Goal: Task Accomplishment & Management: Use online tool/utility

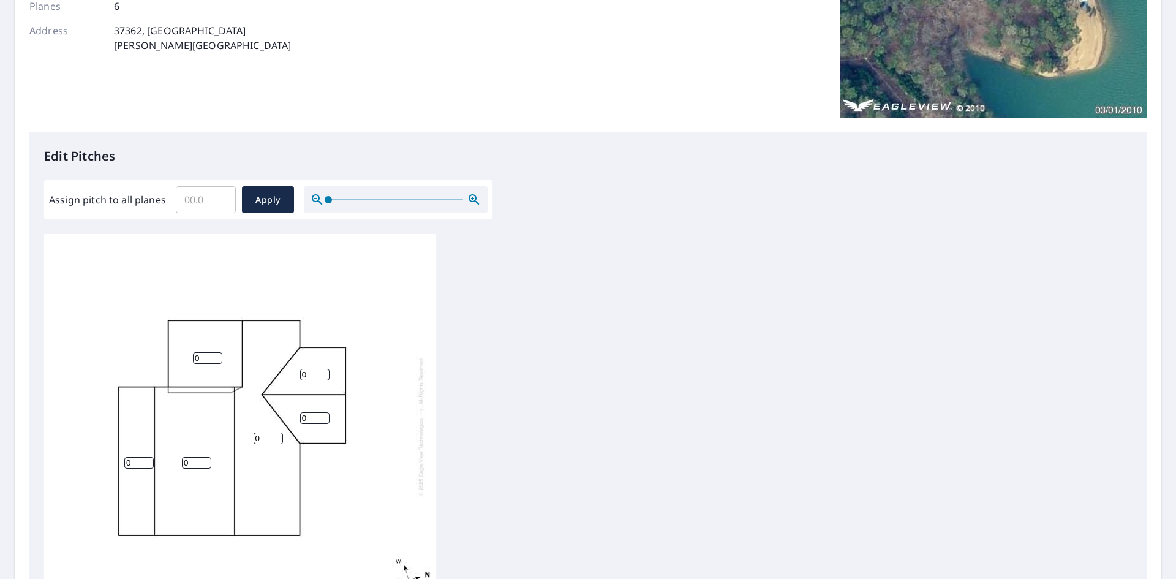
scroll to position [245, 0]
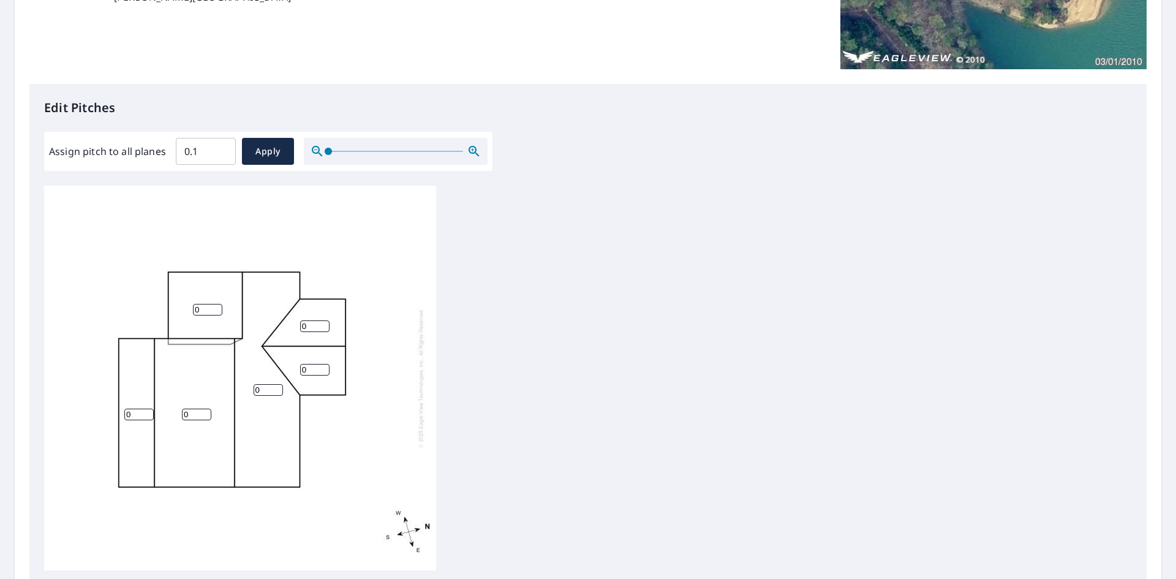
click at [221, 149] on input "0.1" at bounding box center [206, 151] width 60 height 34
click at [221, 149] on input "0.2" at bounding box center [206, 151] width 60 height 34
click at [221, 149] on input "0.3" at bounding box center [206, 151] width 60 height 34
click at [221, 149] on input "0.4" at bounding box center [206, 151] width 60 height 34
click at [221, 149] on input "0.5" at bounding box center [206, 151] width 60 height 34
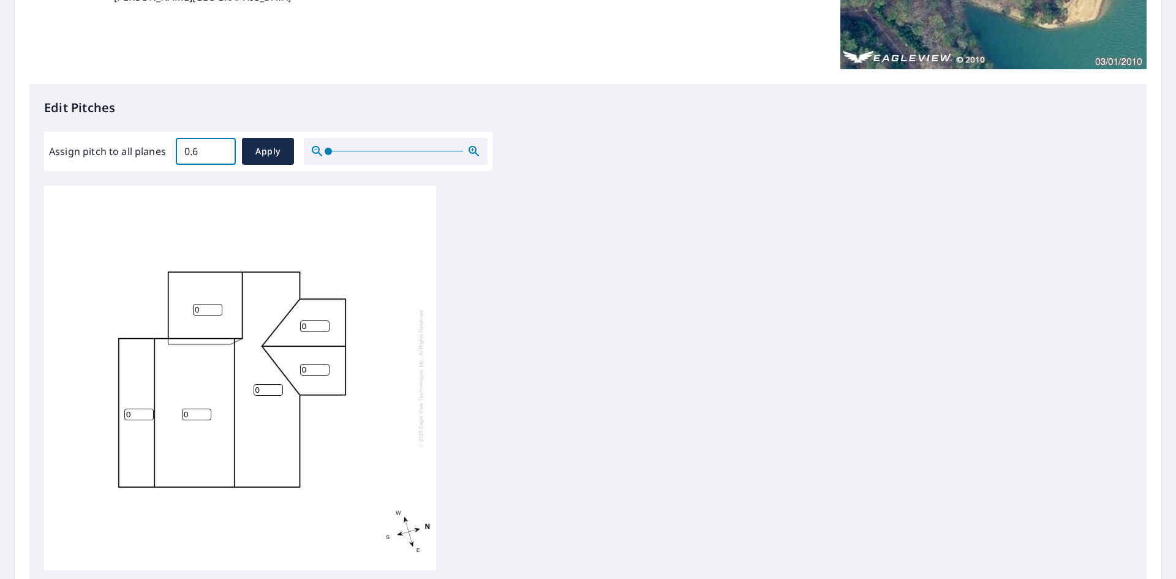
click at [221, 149] on input "0.6" at bounding box center [206, 151] width 60 height 34
click at [221, 149] on input "0.7" at bounding box center [206, 151] width 60 height 34
click at [221, 149] on input "0.8" at bounding box center [206, 151] width 60 height 34
click at [221, 149] on input "0.9" at bounding box center [206, 151] width 60 height 34
click at [221, 149] on input "1" at bounding box center [206, 151] width 60 height 34
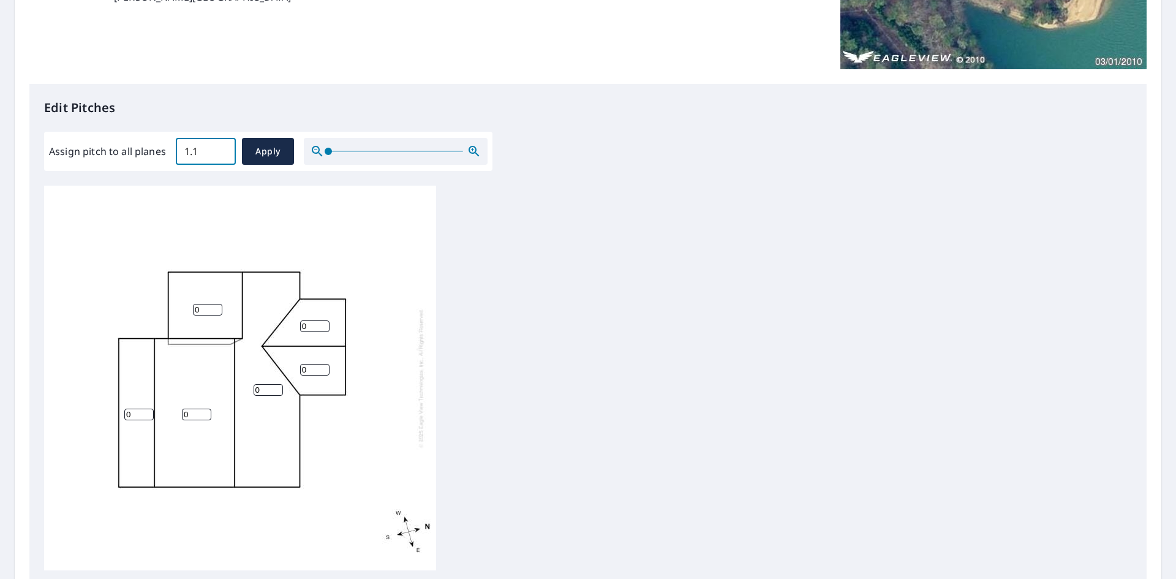
click at [221, 149] on input "1.1" at bounding box center [206, 151] width 60 height 34
click at [221, 149] on input "1.2" at bounding box center [206, 151] width 60 height 34
click at [221, 149] on input "1.3" at bounding box center [206, 151] width 60 height 34
click at [221, 149] on input "1.4" at bounding box center [206, 151] width 60 height 34
click at [221, 149] on input "1.5" at bounding box center [206, 151] width 60 height 34
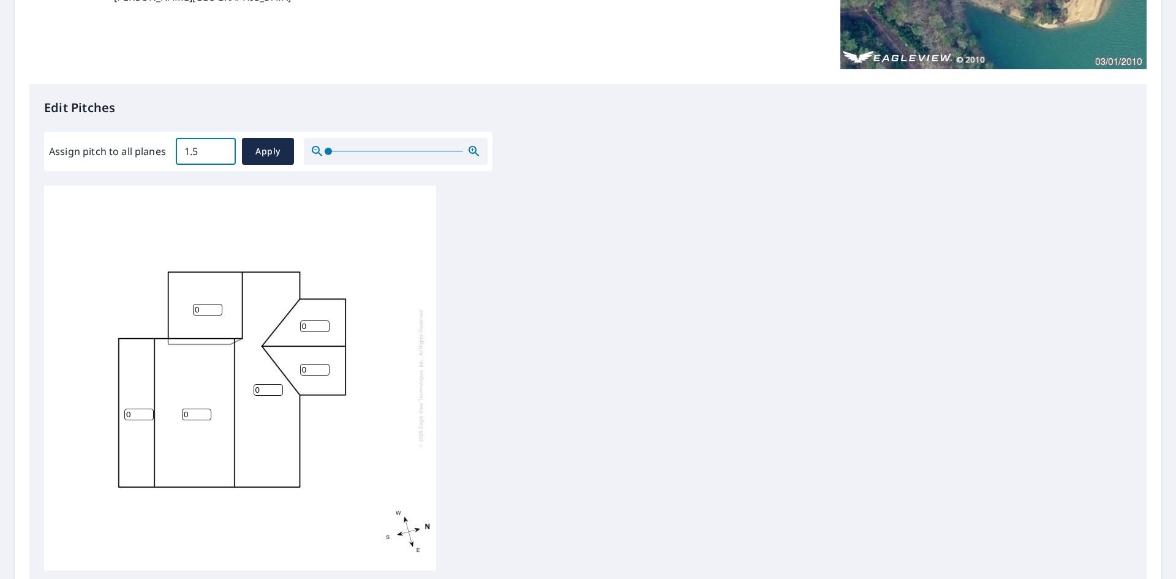
click at [203, 159] on input "1.5" at bounding box center [206, 151] width 60 height 34
type input "1"
type input "12.0"
click at [267, 159] on span "Apply" at bounding box center [268, 151] width 32 height 15
type input "12.0"
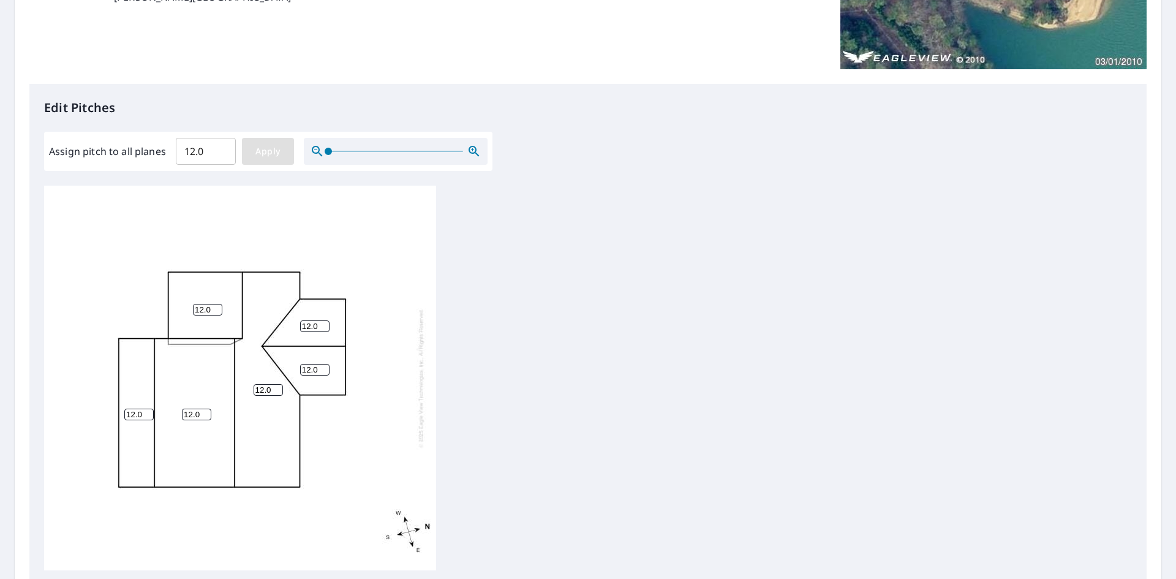
type input "12.0"
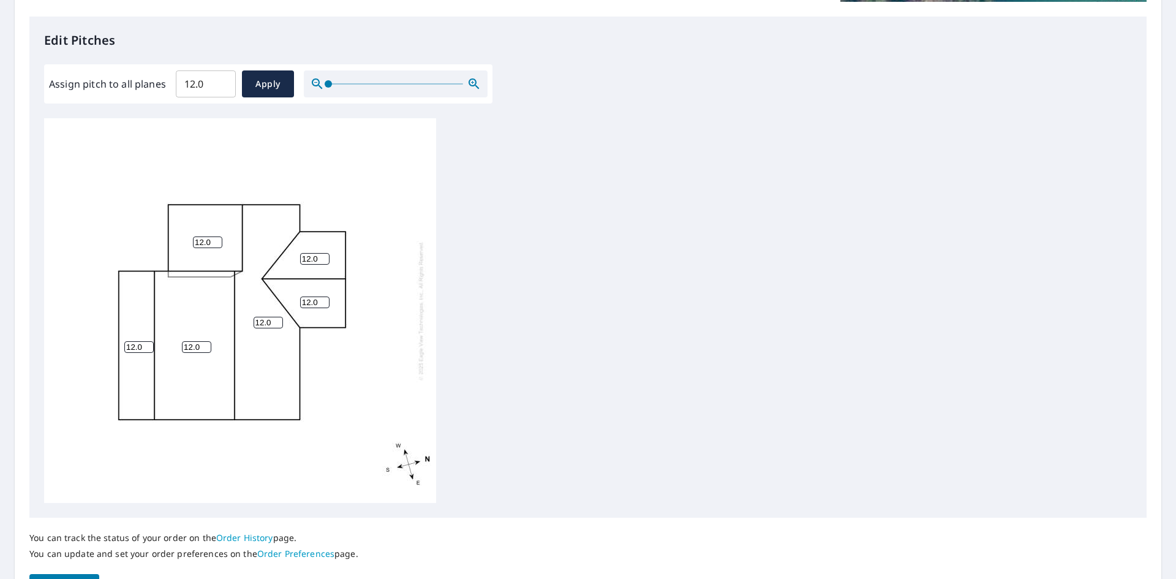
scroll to position [398, 0]
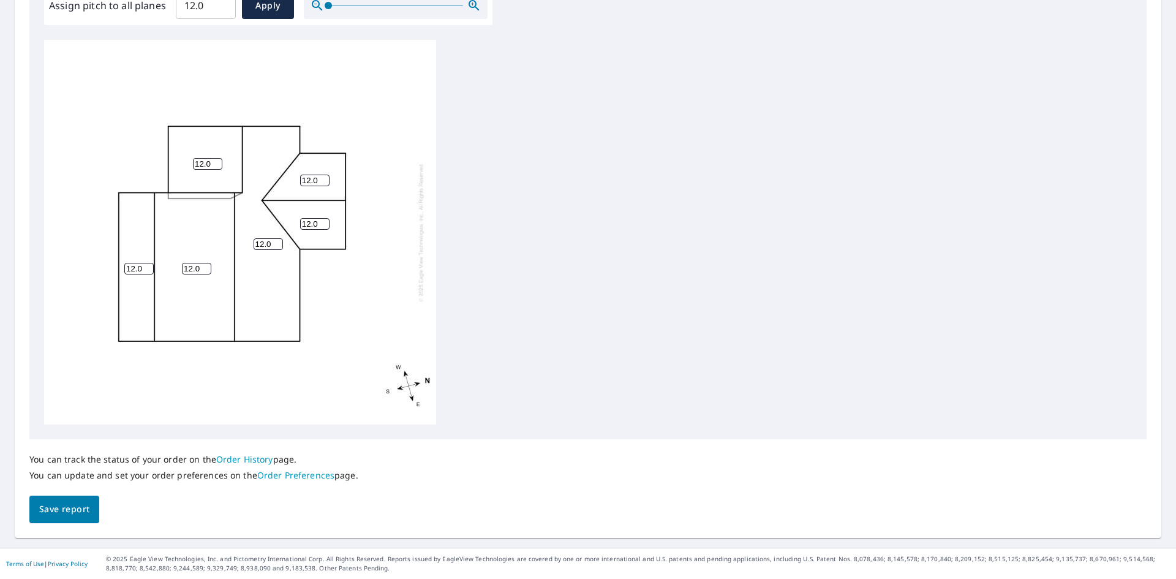
click at [70, 507] on span "Save report" at bounding box center [64, 509] width 50 height 15
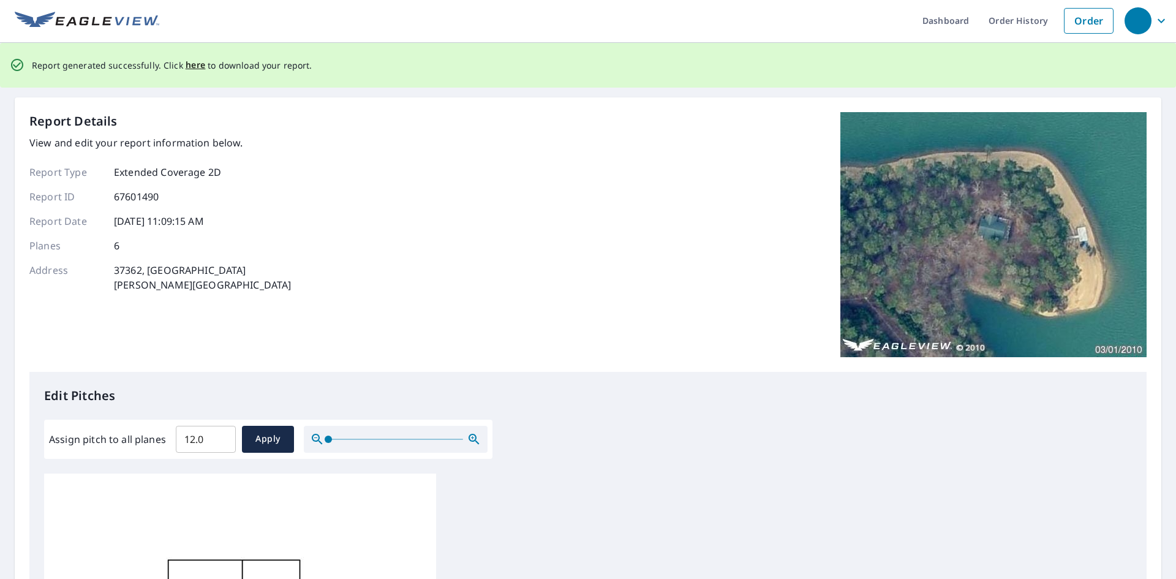
scroll to position [0, 0]
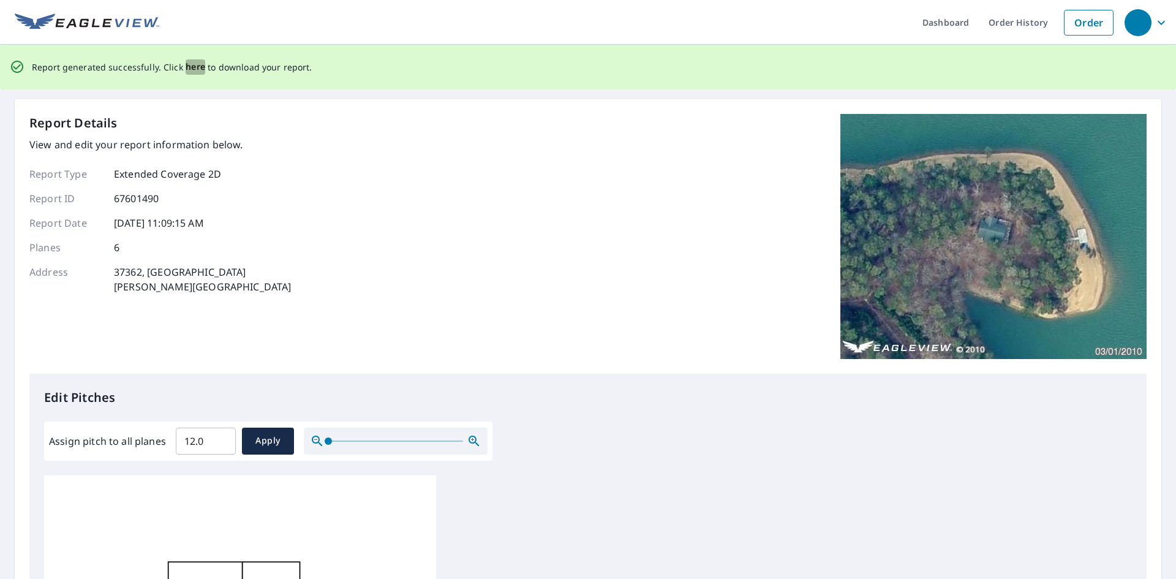
click at [189, 67] on span "here" at bounding box center [196, 66] width 20 height 15
